Goal: Complete application form: Complete application form

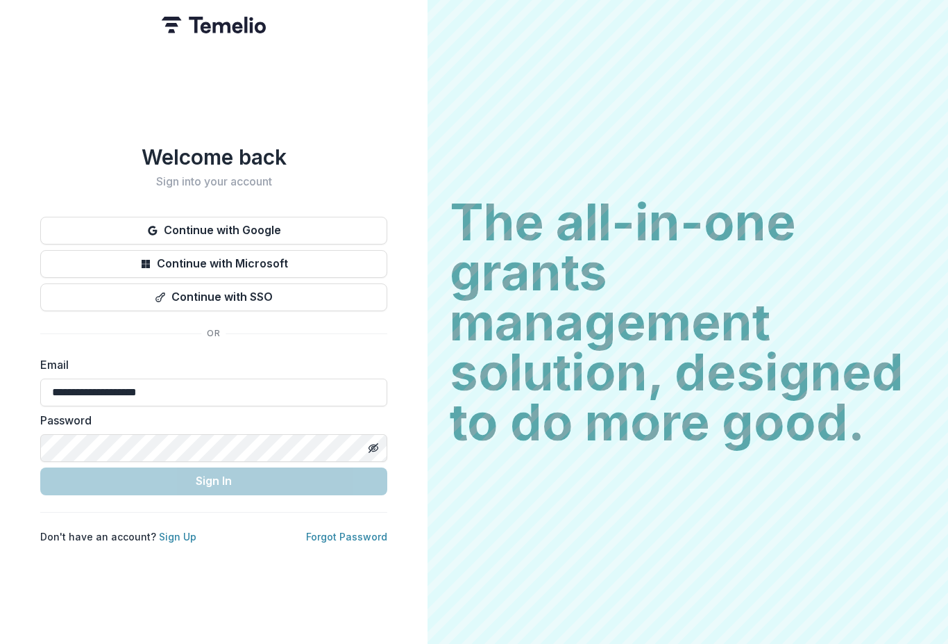
click at [374, 437] on button "Toggle password visibility" at bounding box center [373, 448] width 22 height 22
click at [191, 388] on input "**********" at bounding box center [213, 392] width 347 height 28
click at [153, 228] on icon "button" at bounding box center [152, 230] width 9 height 9
click at [181, 226] on button "Continue with Google" at bounding box center [213, 231] width 347 height 28
click at [146, 228] on button "Continue with Google" at bounding box center [213, 231] width 347 height 28
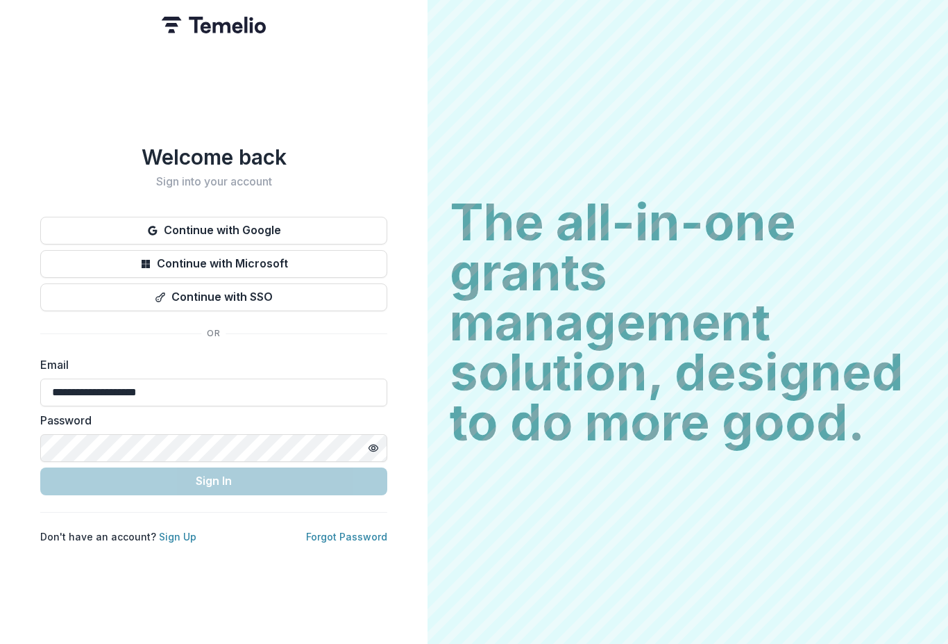
click at [51, 62] on div "**********" at bounding box center [214, 322] width 428 height 644
click at [151, 226] on icon "button" at bounding box center [152, 230] width 11 height 11
click at [179, 389] on input "**********" at bounding box center [213, 392] width 347 height 28
type input "*"
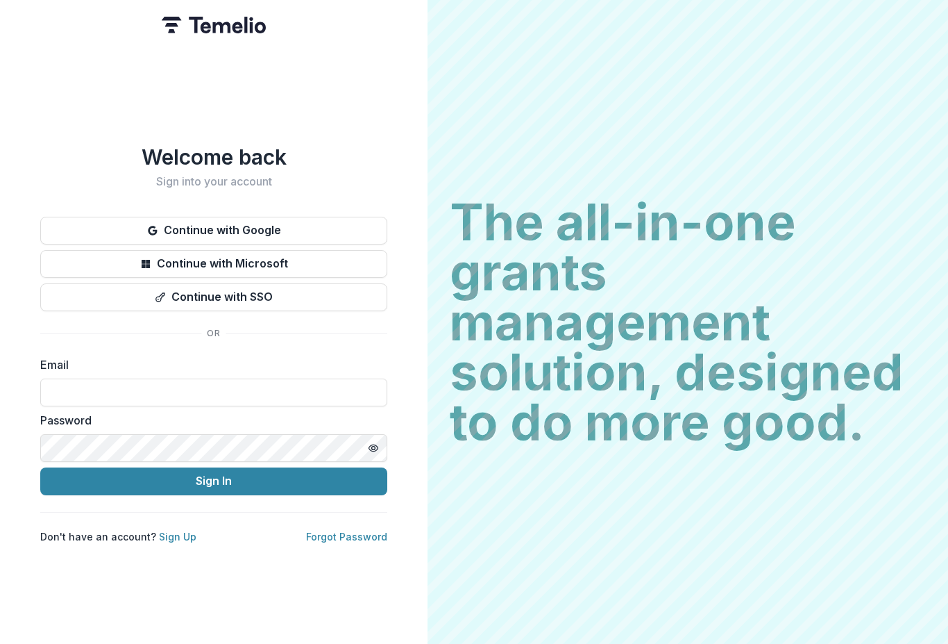
click at [190, 228] on button "Continue with Google" at bounding box center [213, 231] width 347 height 28
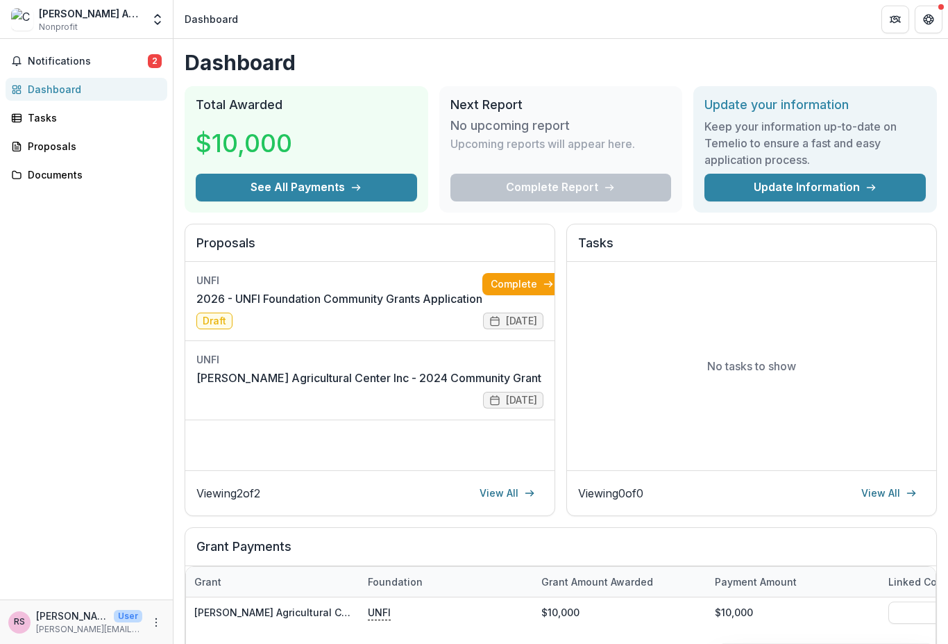
click at [234, 290] on link "2026 - UNFI Foundation Community Grants Application" at bounding box center [339, 298] width 286 height 17
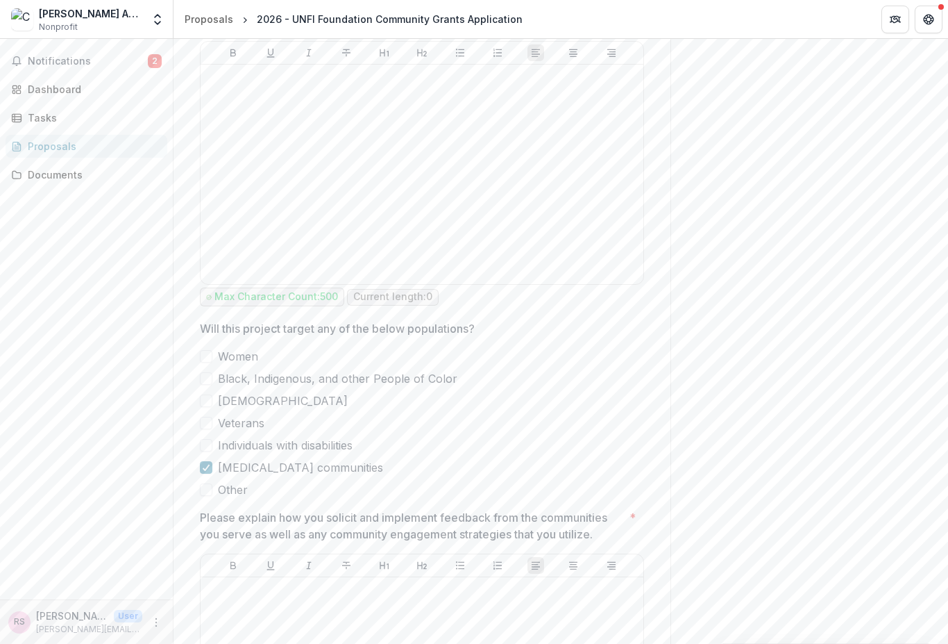
scroll to position [3687, 0]
click at [208, 443] on span at bounding box center [206, 444] width 12 height 12
click at [200, 355] on span at bounding box center [206, 355] width 12 height 12
click at [204, 373] on span at bounding box center [206, 377] width 12 height 12
click at [203, 399] on span at bounding box center [206, 400] width 12 height 12
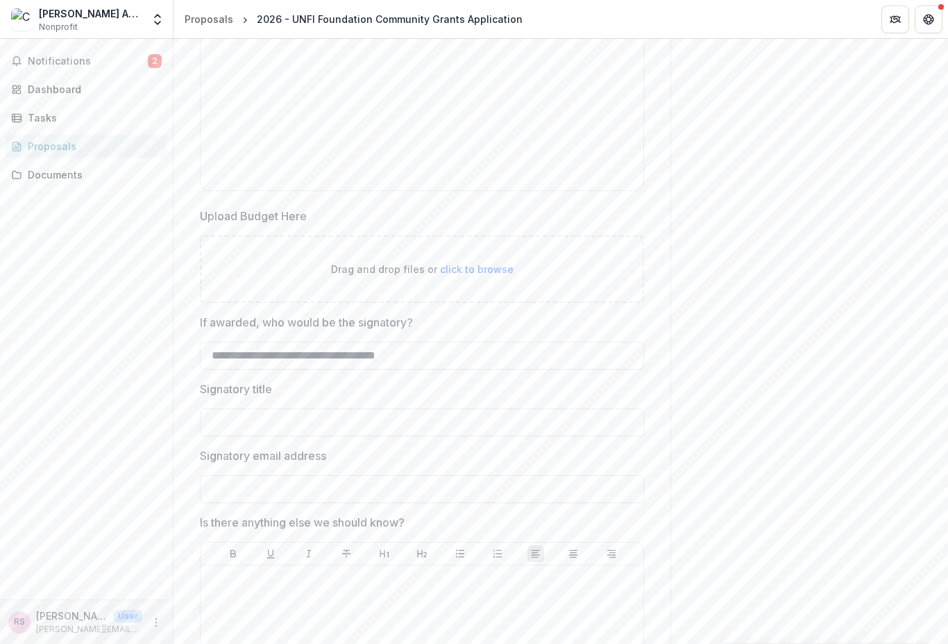
scroll to position [5580, 0]
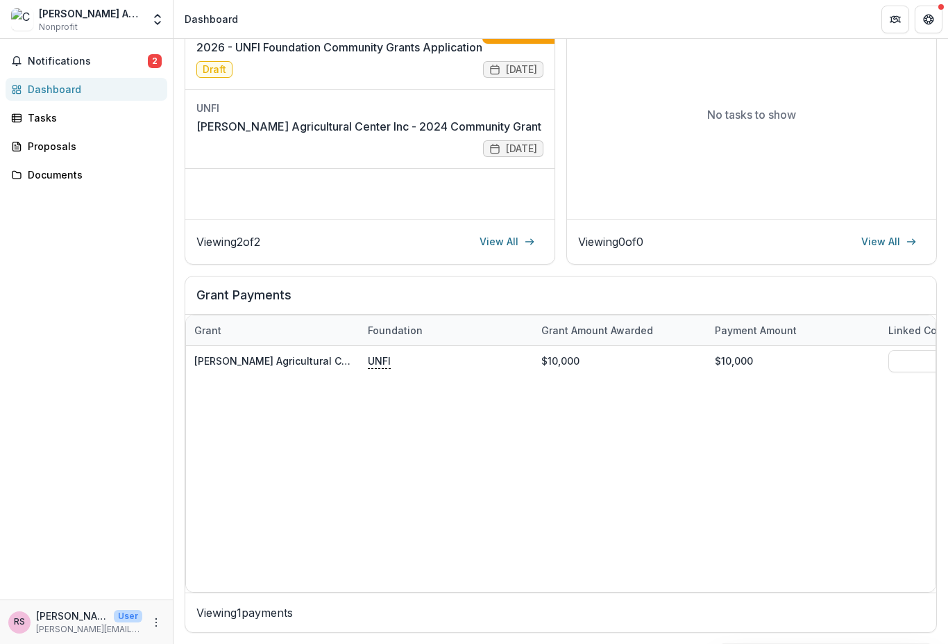
scroll to position [250, 0]
click at [59, 58] on span "Notifications" at bounding box center [88, 62] width 120 height 12
